Goal: Transaction & Acquisition: Purchase product/service

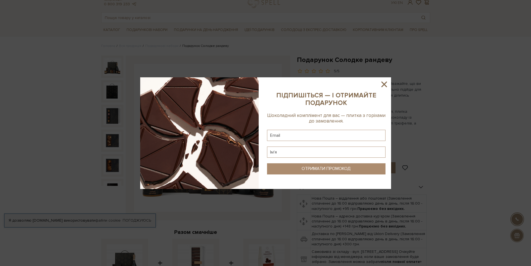
scroll to position [28, 0]
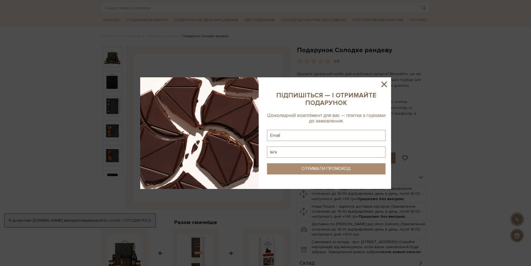
click at [385, 83] on icon at bounding box center [384, 84] width 6 height 6
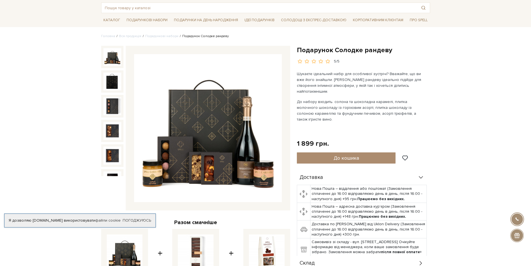
scroll to position [0, 0]
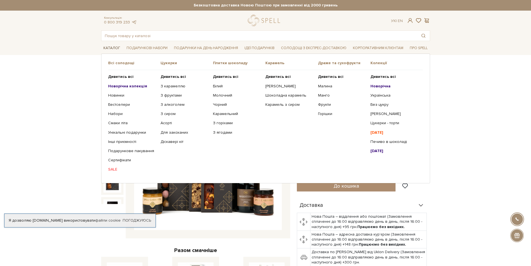
click at [110, 49] on link "Каталог" at bounding box center [111, 48] width 21 height 9
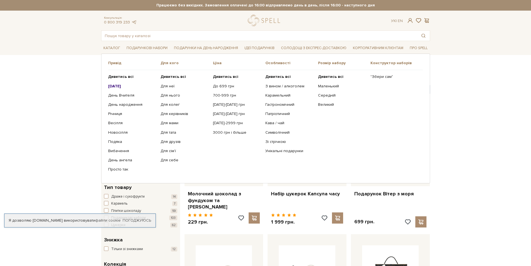
click at [132, 47] on link "Подарункові набори" at bounding box center [146, 48] width 45 height 9
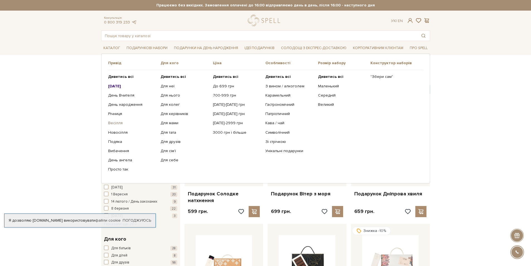
click at [116, 121] on link "Весілля" at bounding box center [132, 122] width 48 height 5
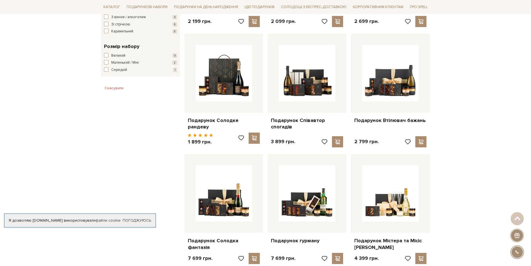
scroll to position [307, 0]
click at [389, 237] on link "Подарунок Містера та Місіс [PERSON_NAME]" at bounding box center [390, 243] width 72 height 13
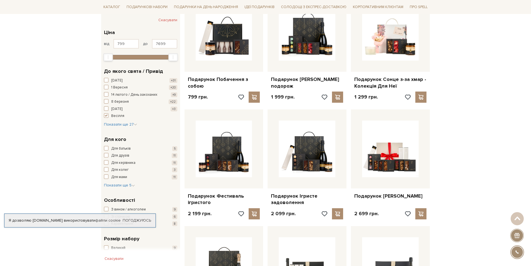
scroll to position [111, 0]
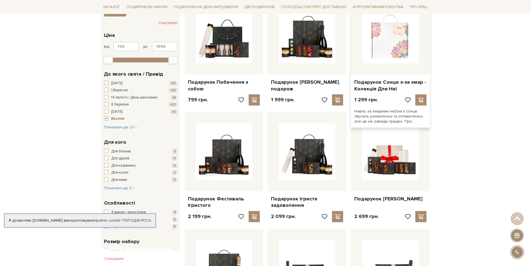
click at [395, 44] on img at bounding box center [390, 35] width 57 height 57
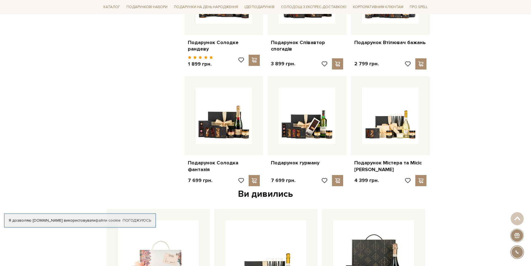
scroll to position [390, 0]
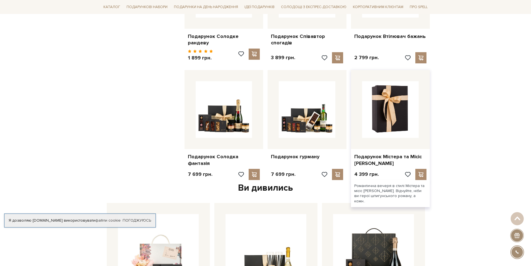
click at [377, 115] on img at bounding box center [390, 109] width 57 height 57
